Goal: Entertainment & Leisure: Consume media (video, audio)

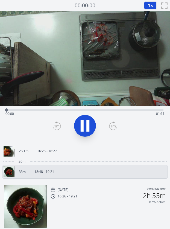
click at [40, 109] on div "Time elapsed: 00:00 Time remaining: 01:11" at bounding box center [85, 109] width 157 height 7
click at [86, 108] on div "Time elapsed: 00:14 Time remaining: 00:57" at bounding box center [85, 109] width 157 height 7
click at [123, 107] on div "Time elapsed: 00:39 Time remaining: 00:31" at bounding box center [85, 109] width 157 height 7
click at [91, 125] on icon at bounding box center [84, 125] width 15 height 15
click at [42, 108] on div "Time elapsed: 00:53 Time remaining: 00:17" at bounding box center [85, 109] width 157 height 7
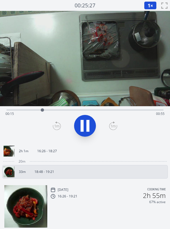
click at [53, 111] on div "Time elapsed: 00:15 Time remaining: 00:55" at bounding box center [84, 114] width 159 height 9
click at [60, 110] on div "Time elapsed: 00:20 Time remaining: 00:50" at bounding box center [84, 114] width 159 height 9
click at [43, 111] on div "Time elapsed: 00:23 Time remaining: 00:47" at bounding box center [84, 114] width 159 height 9
click at [52, 110] on div "Time elapsed: 00:17 Time remaining: 00:53" at bounding box center [84, 114] width 159 height 9
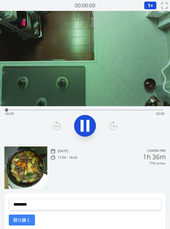
click at [146, 6] on button "1 ×" at bounding box center [150, 5] width 13 height 8
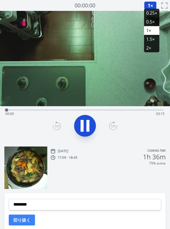
click at [147, 47] on li "2×" at bounding box center [151, 48] width 15 height 9
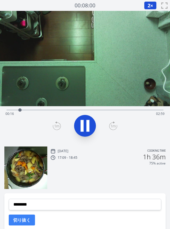
click at [107, 158] on div "17:09 - 18:45 1h 36m" at bounding box center [107, 157] width 115 height 7
click at [80, 127] on icon at bounding box center [81, 126] width 3 height 12
click at [86, 118] on icon at bounding box center [84, 125] width 15 height 15
click at [74, 109] on div "Time elapsed: 01:50 Time remaining: 01:25" at bounding box center [85, 109] width 157 height 7
click at [88, 110] on div "Time elapsed: 01:24 Time remaining: 01:51" at bounding box center [84, 114] width 159 height 9
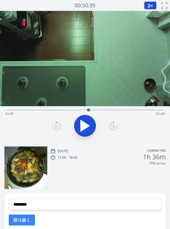
click at [83, 110] on div "Time elapsed: 01:41 Time remaining: 01:34" at bounding box center [84, 114] width 159 height 9
click at [77, 110] on div "Time elapsed: 01:34 Time remaining: 01:41" at bounding box center [84, 114] width 159 height 9
click at [42, 110] on div "Time elapsed: 01:29 Time remaining: 01:46" at bounding box center [84, 114] width 159 height 9
click at [50, 109] on div "Time elapsed: 00:47 Time remaining: 02:28" at bounding box center [85, 109] width 157 height 7
click at [58, 110] on div "Time elapsed: 00:54 Time remaining: 02:20" at bounding box center [84, 114] width 159 height 9
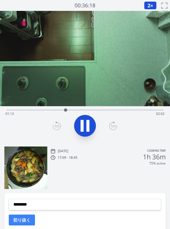
click at [71, 110] on div "Time elapsed: 01:13 Time remaining: 02:02" at bounding box center [84, 114] width 159 height 9
click at [73, 109] on div at bounding box center [77, 110] width 8 height 8
click at [72, 109] on div "Time elapsed: 01:29 Time remaining: 01:46" at bounding box center [85, 109] width 157 height 7
click at [70, 109] on div "Time elapsed: 01:24 Time remaining: 01:51" at bounding box center [85, 109] width 157 height 7
click at [84, 126] on icon at bounding box center [84, 125] width 15 height 15
